Goal: Transaction & Acquisition: Purchase product/service

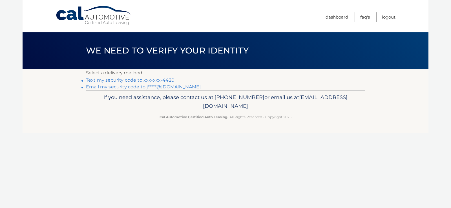
click at [156, 80] on link "Text my security code to xxx-xxx-4420" at bounding box center [130, 79] width 88 height 5
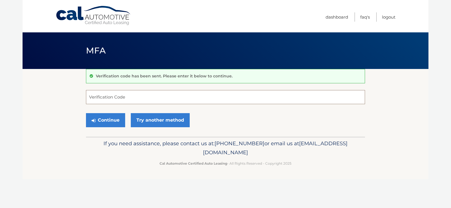
click at [129, 98] on input "Verification Code" at bounding box center [225, 97] width 279 height 14
type input "421048"
click at [103, 118] on button "Continue" at bounding box center [105, 120] width 39 height 14
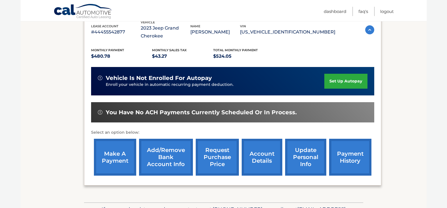
scroll to position [113, 0]
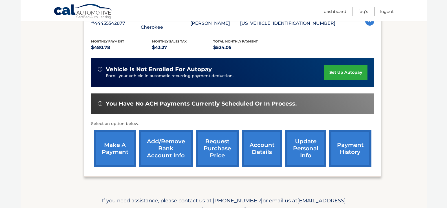
click at [104, 150] on link "make a payment" at bounding box center [115, 148] width 42 height 37
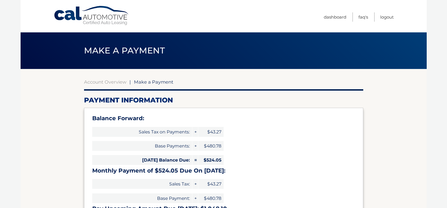
select select "ZTJkYTliNTAtN2M0Ny00MTNiLTk4NTQtYWJkZGI1NDAxOTA5"
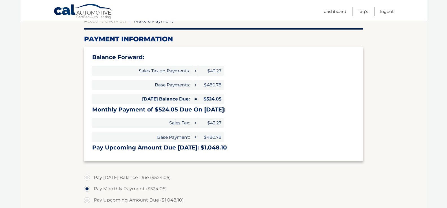
scroll to position [113, 0]
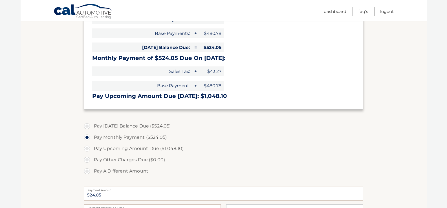
click at [87, 125] on label "Pay Today's Balance Due ($524.05)" at bounding box center [223, 126] width 279 height 11
click at [87, 125] on input "Pay Today's Balance Due ($524.05)" at bounding box center [89, 125] width 6 height 9
radio input "true"
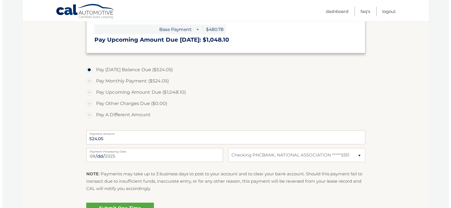
scroll to position [197, 0]
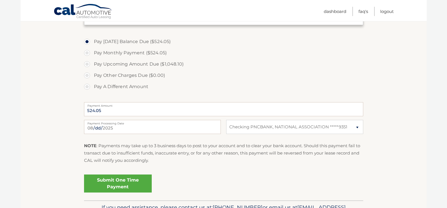
click at [110, 178] on link "Submit One Time Payment" at bounding box center [118, 184] width 68 height 18
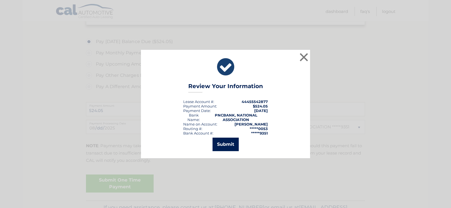
click at [222, 141] on button "Submit" at bounding box center [225, 145] width 26 height 14
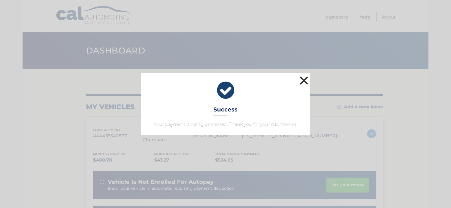
click at [305, 79] on button "×" at bounding box center [303, 80] width 11 height 11
